Goal: Navigation & Orientation: Find specific page/section

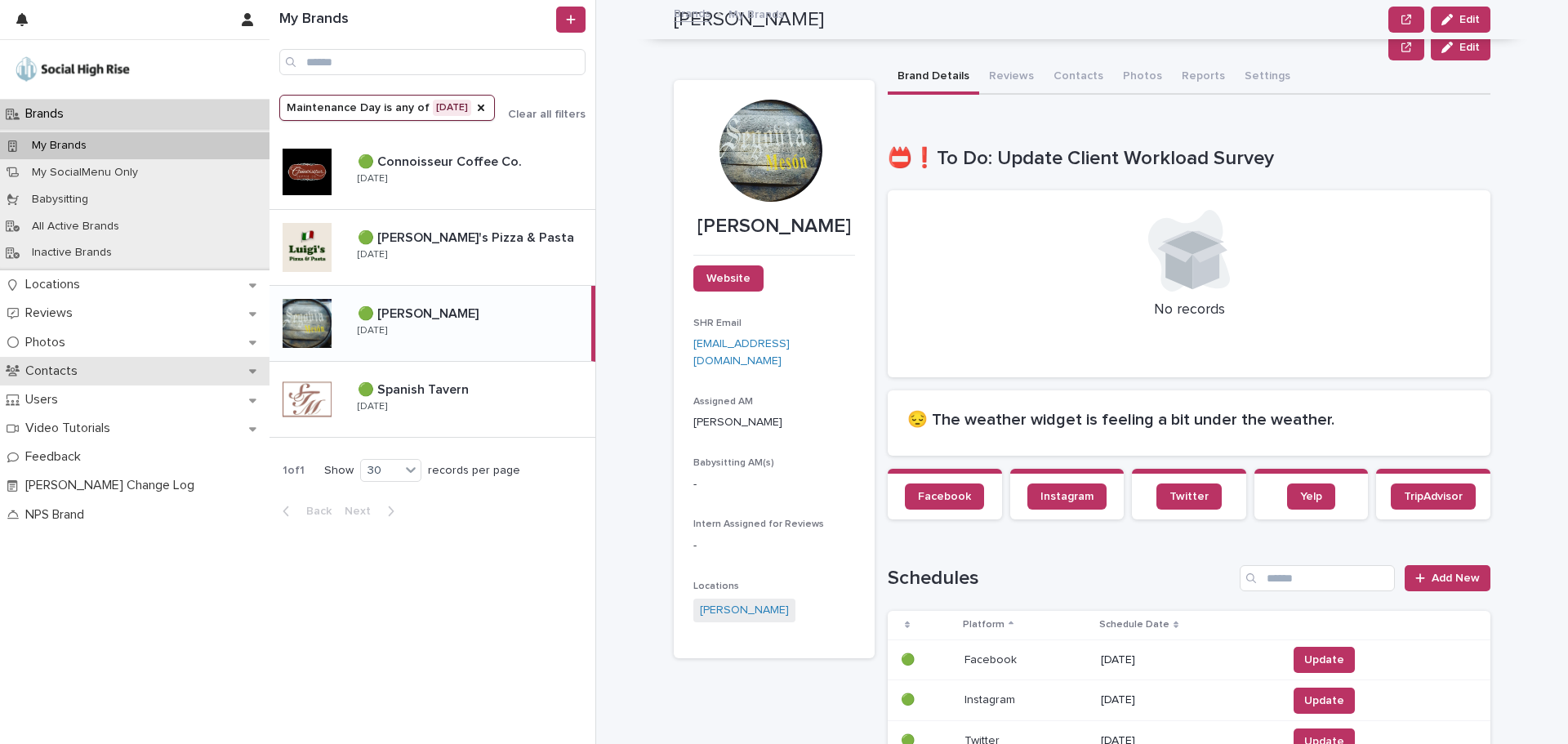
scroll to position [153, 0]
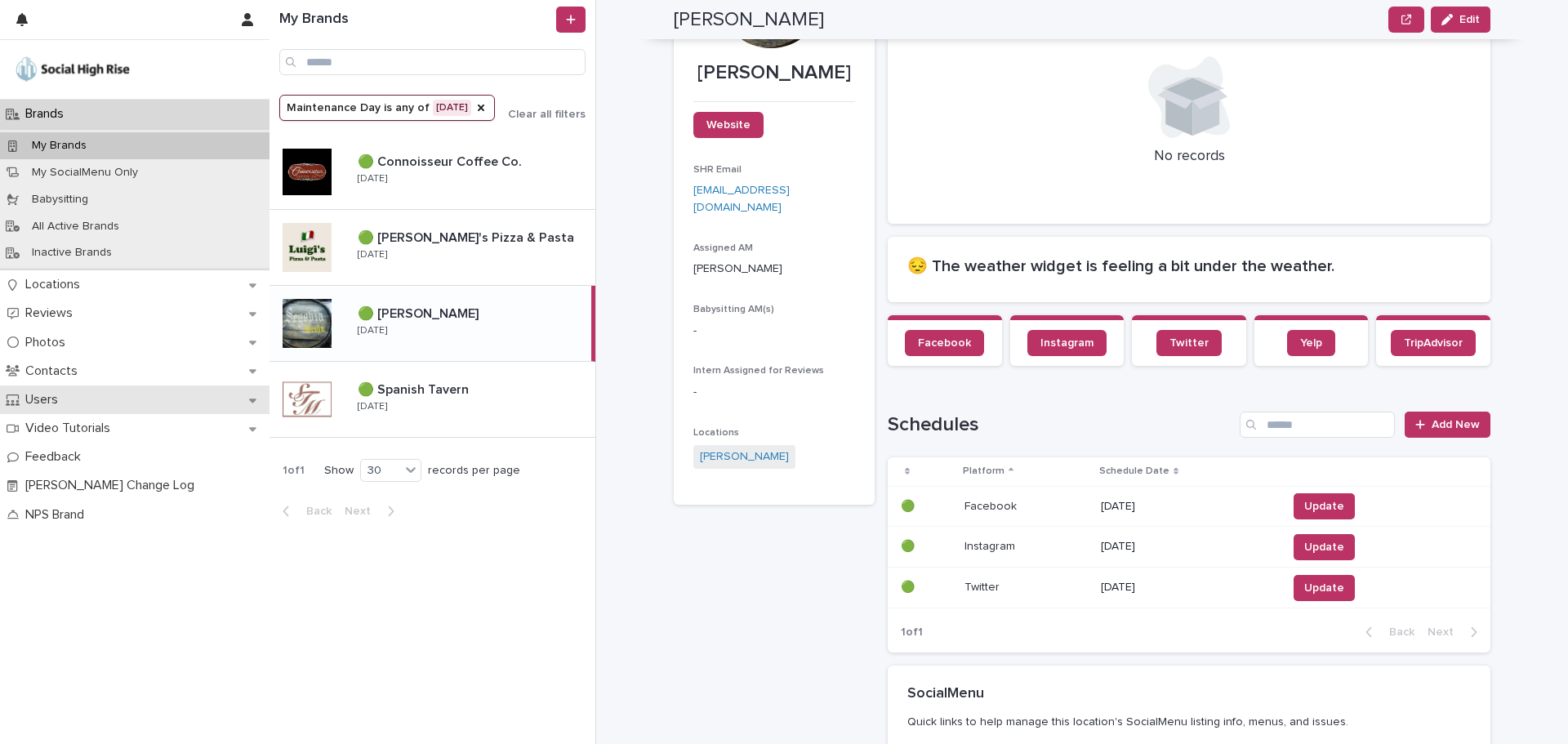
click at [72, 396] on div "Users" at bounding box center [135, 400] width 269 height 29
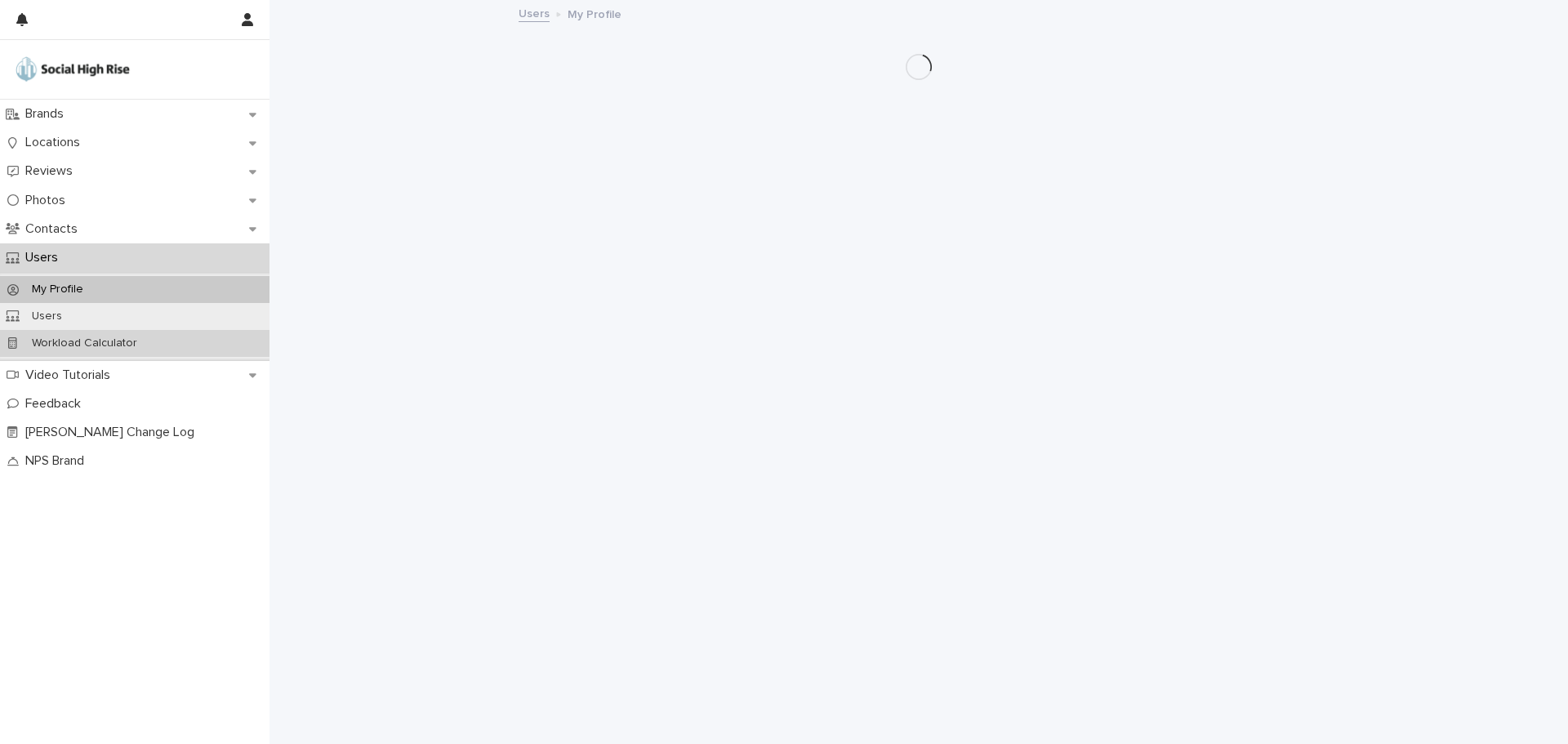
click at [97, 349] on p "Workload Calculator" at bounding box center [84, 343] width 131 height 14
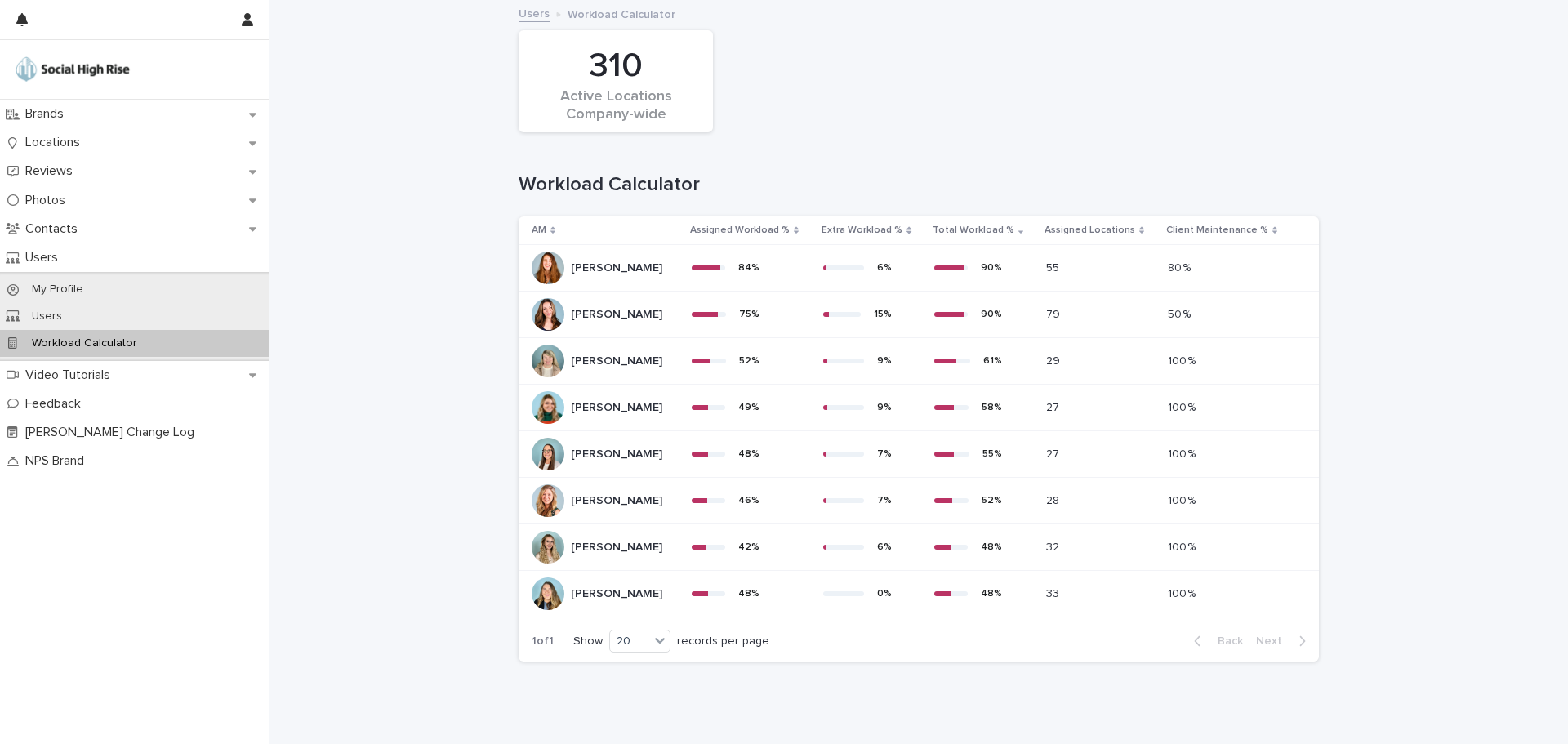
click at [754, 238] on p "Assigned Workload %" at bounding box center [739, 230] width 100 height 18
click at [784, 230] on p "Assigned Workload %" at bounding box center [739, 230] width 100 height 18
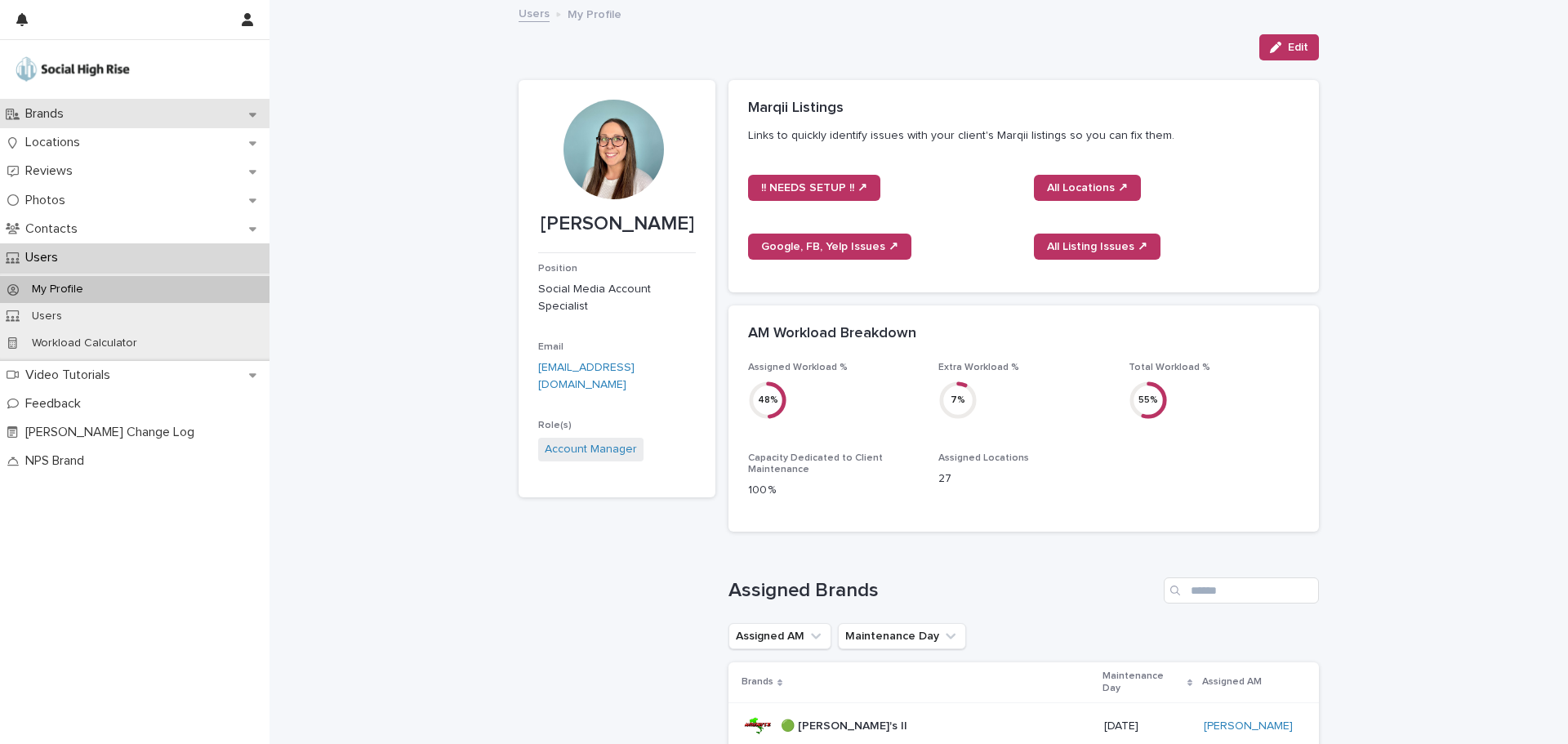
click at [81, 108] on div "Brands" at bounding box center [135, 114] width 269 height 29
